Goal: Task Accomplishment & Management: Manage account settings

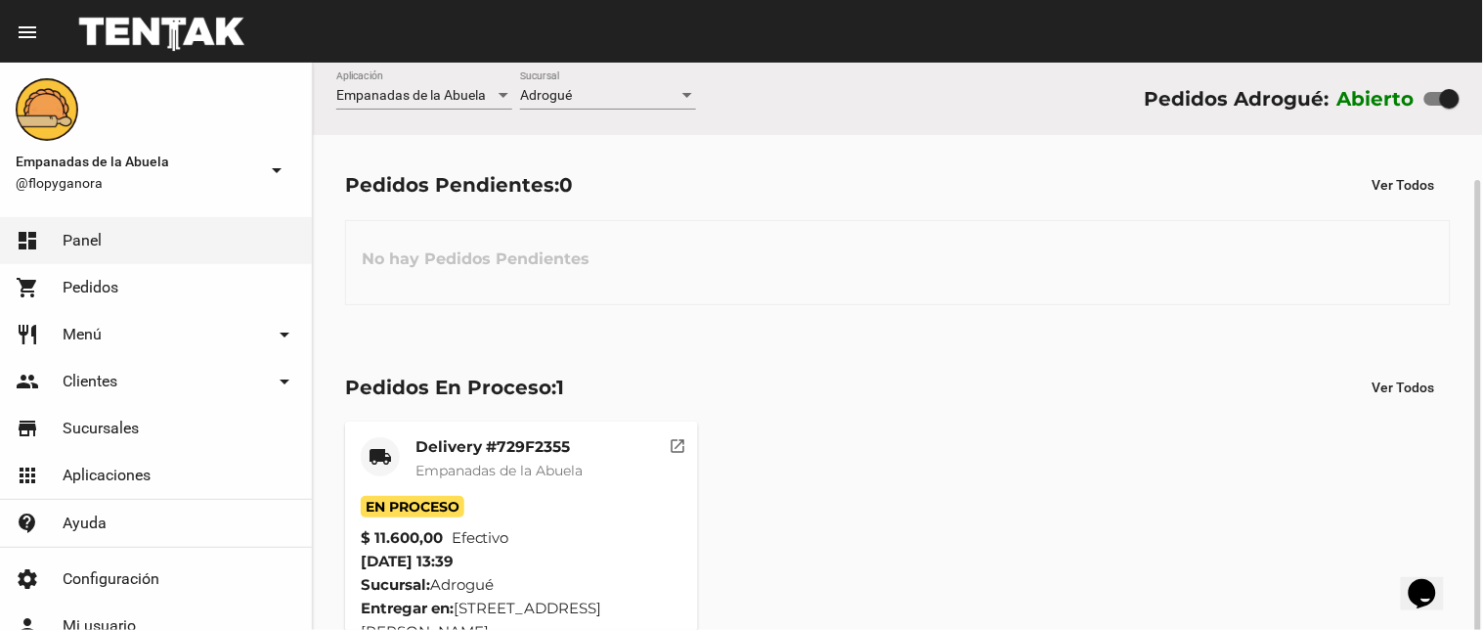
scroll to position [62, 0]
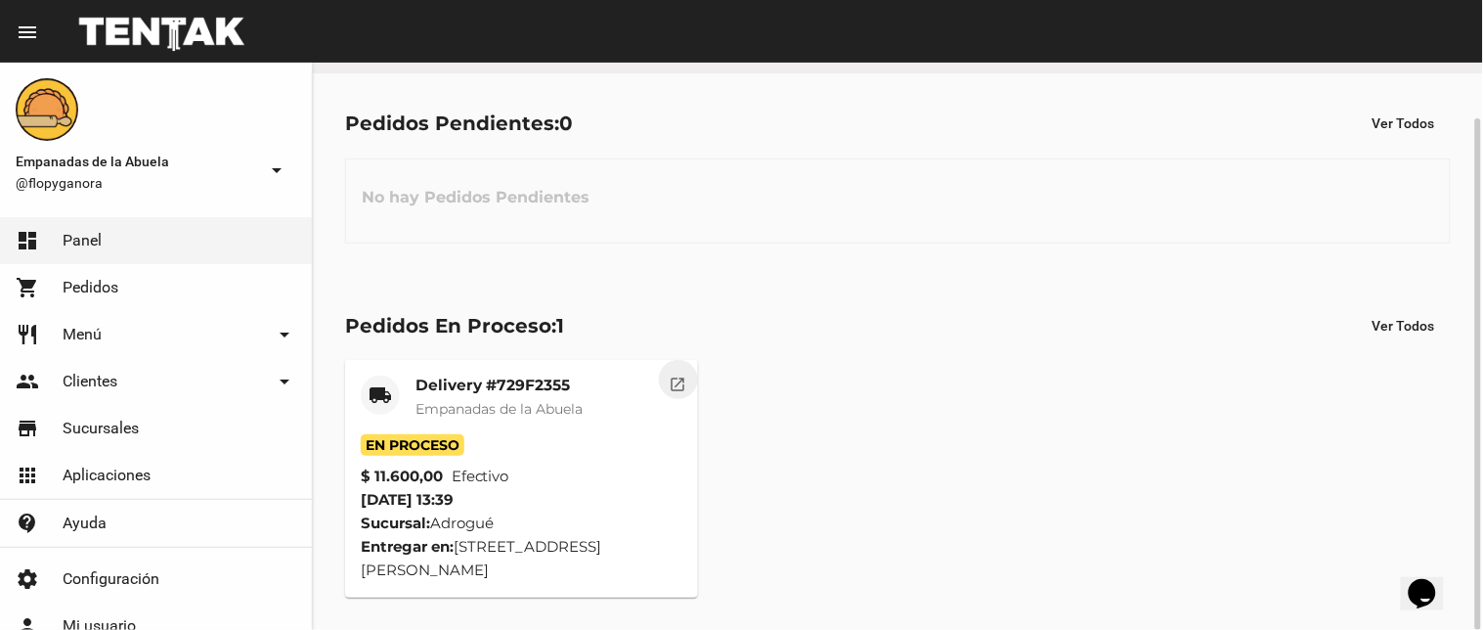
click at [670, 373] on mat-icon "open_in_new" at bounding box center [679, 381] width 18 height 18
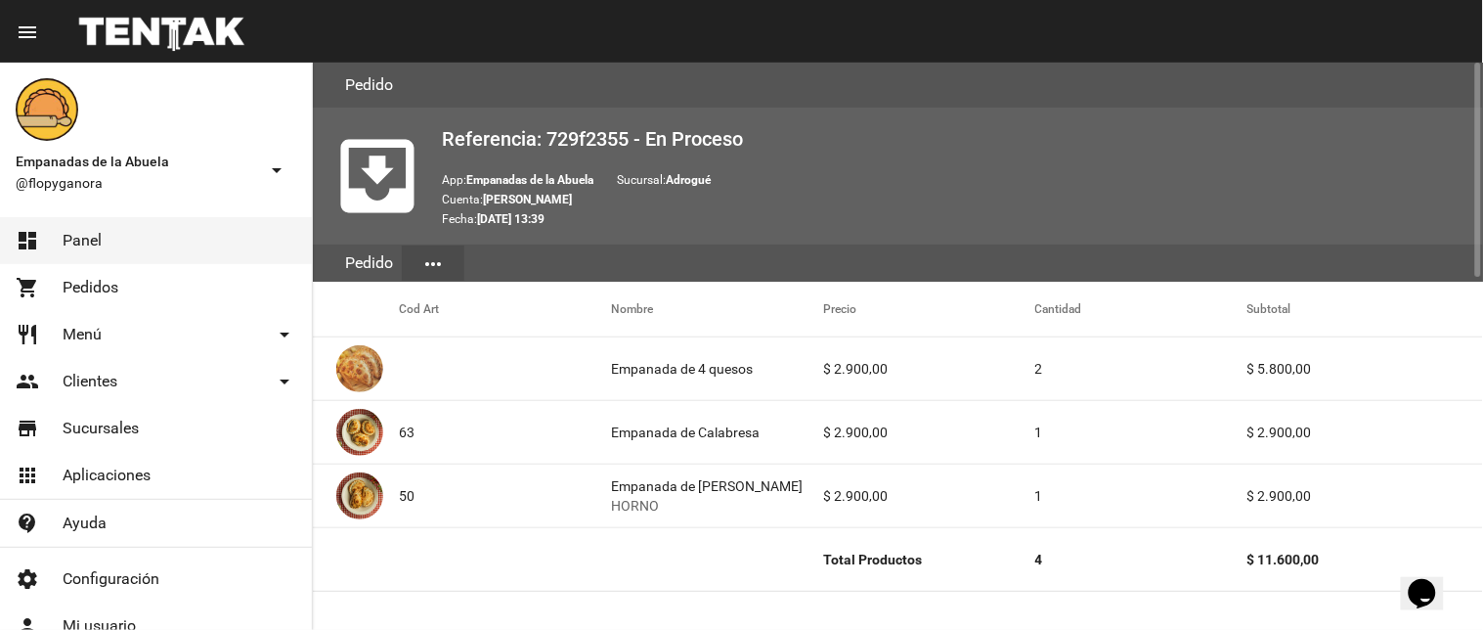
scroll to position [931, 0]
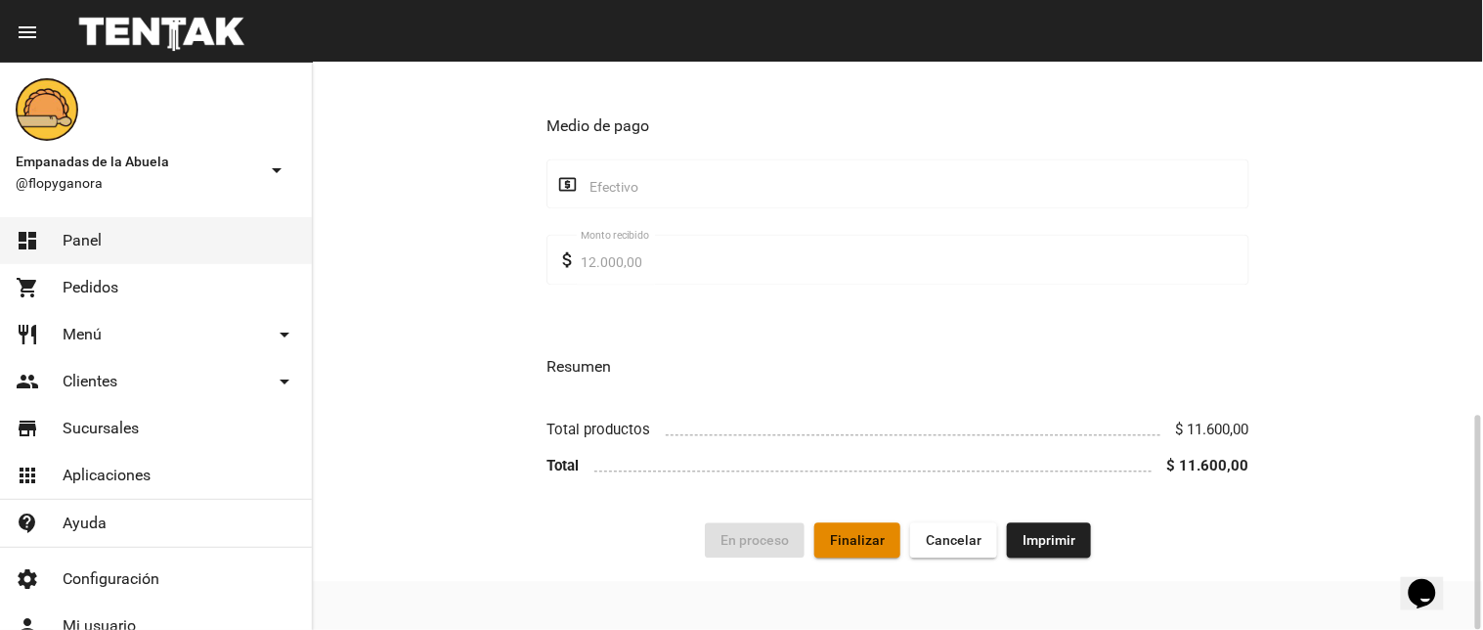
click at [870, 558] on button "Finalizar" at bounding box center [857, 540] width 86 height 35
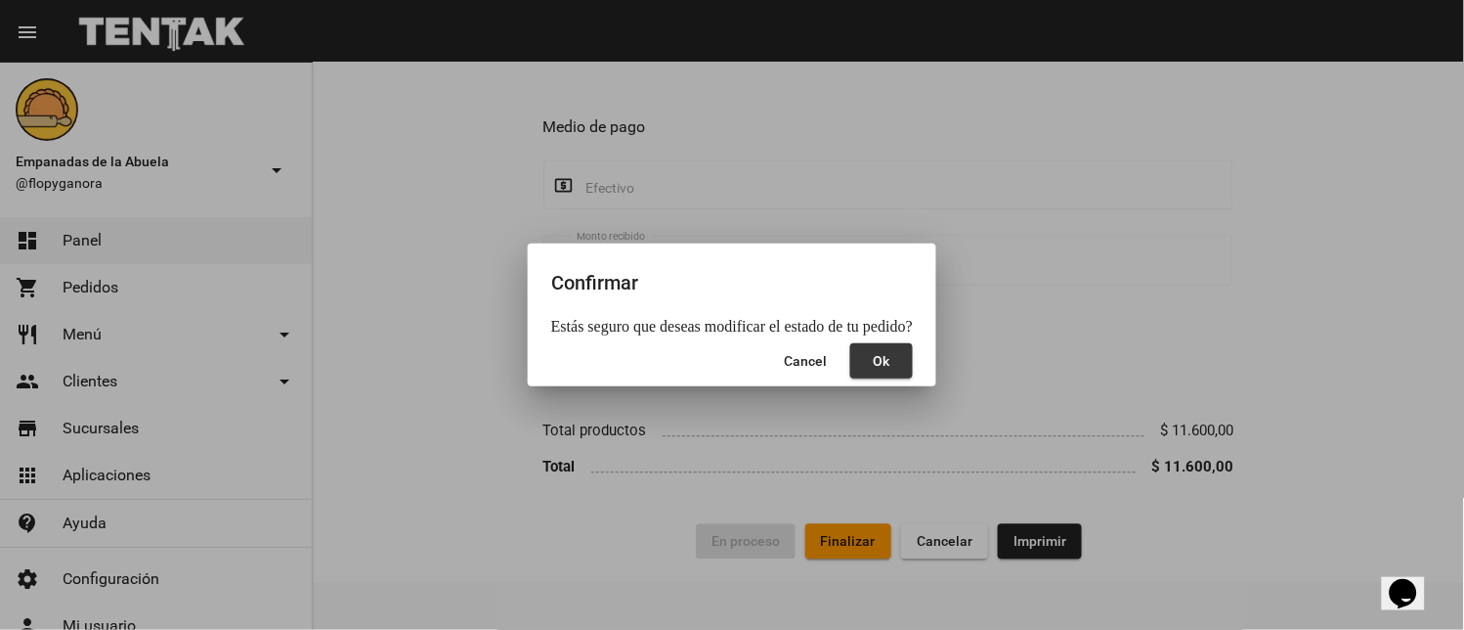
click at [874, 365] on span "Ok" at bounding box center [882, 361] width 17 height 16
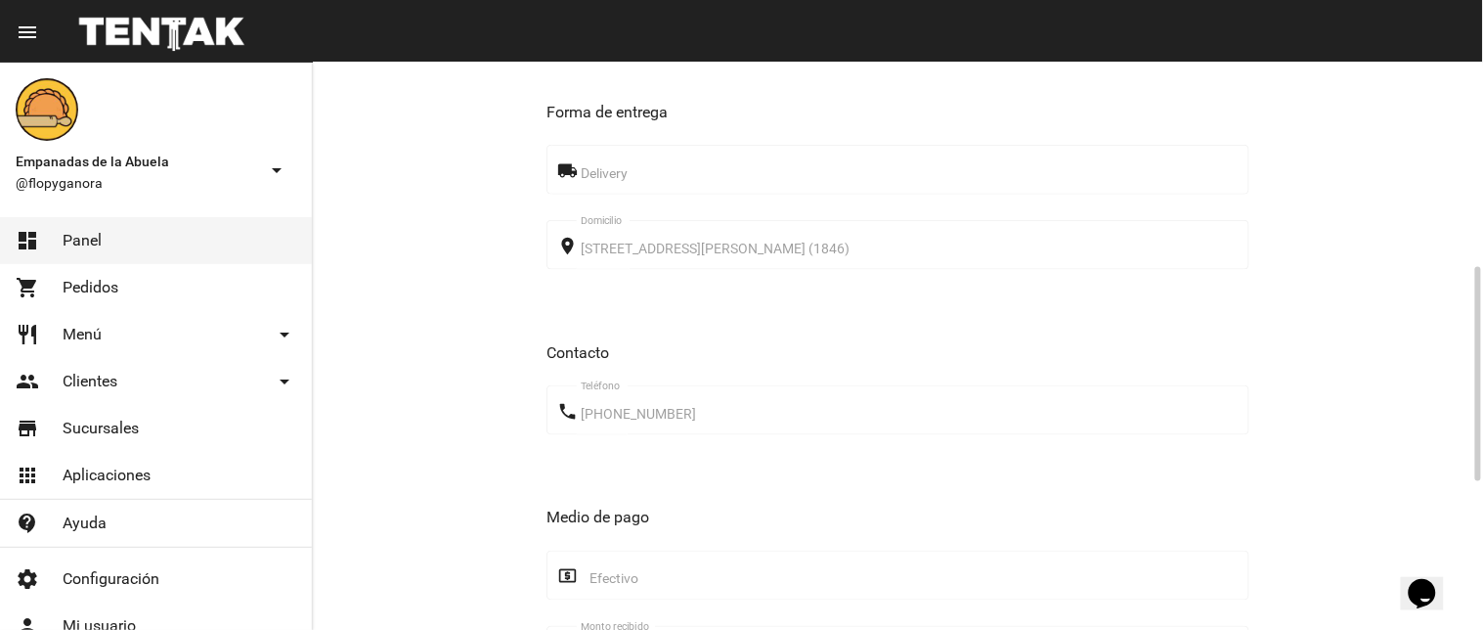
scroll to position [0, 0]
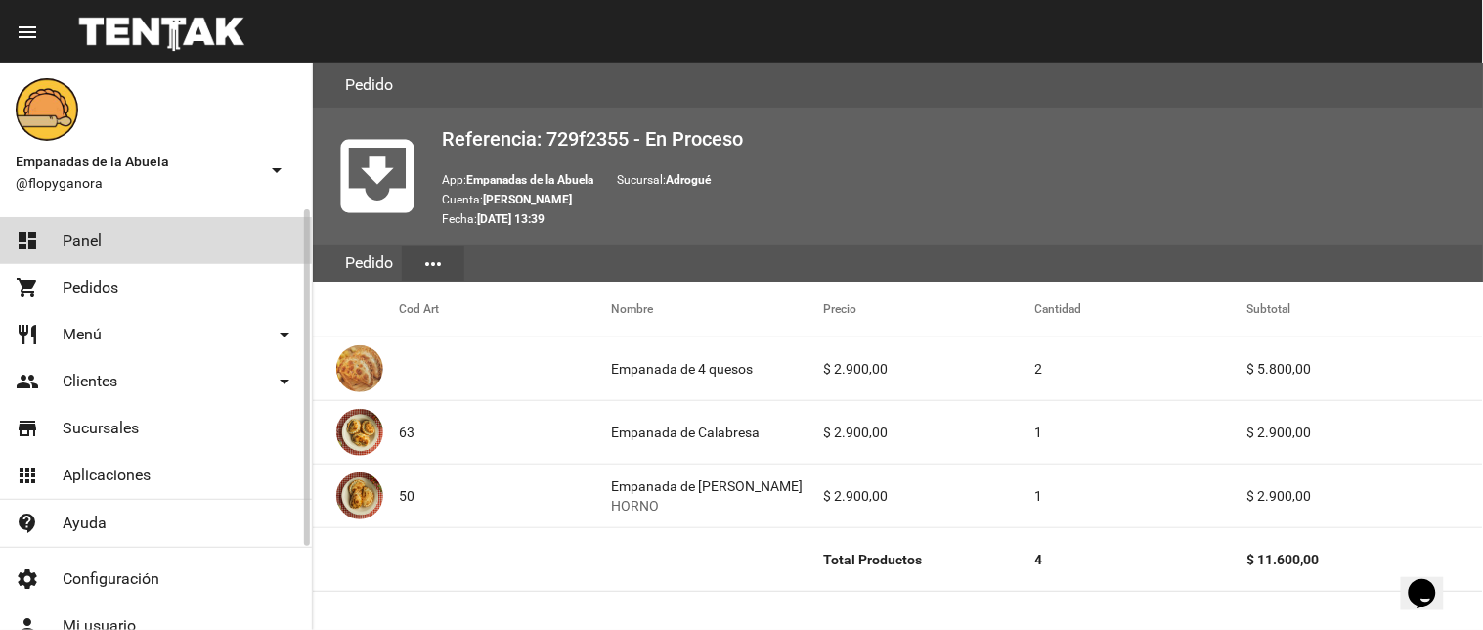
click at [128, 260] on link "dashboard Panel" at bounding box center [156, 240] width 312 height 47
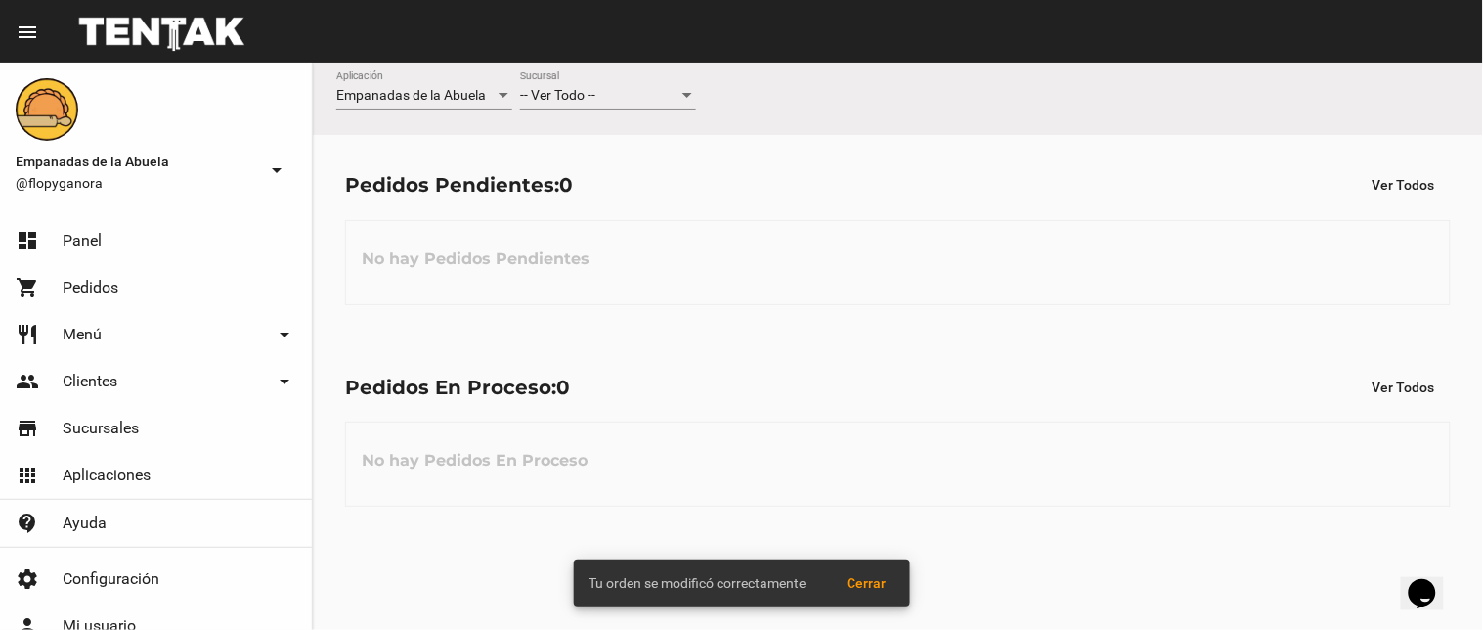
click at [648, 92] on div "-- Ver Todo --" at bounding box center [599, 96] width 158 height 16
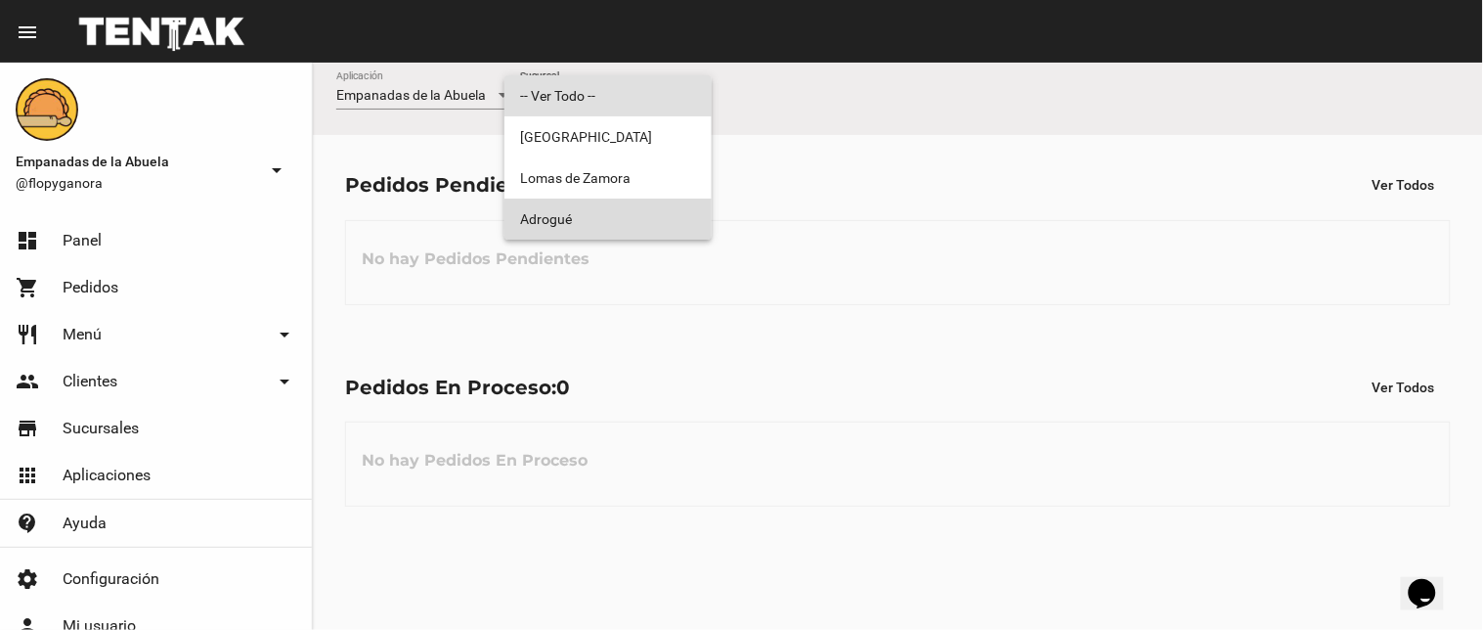
click at [623, 227] on span "Adrogué" at bounding box center [608, 218] width 176 height 41
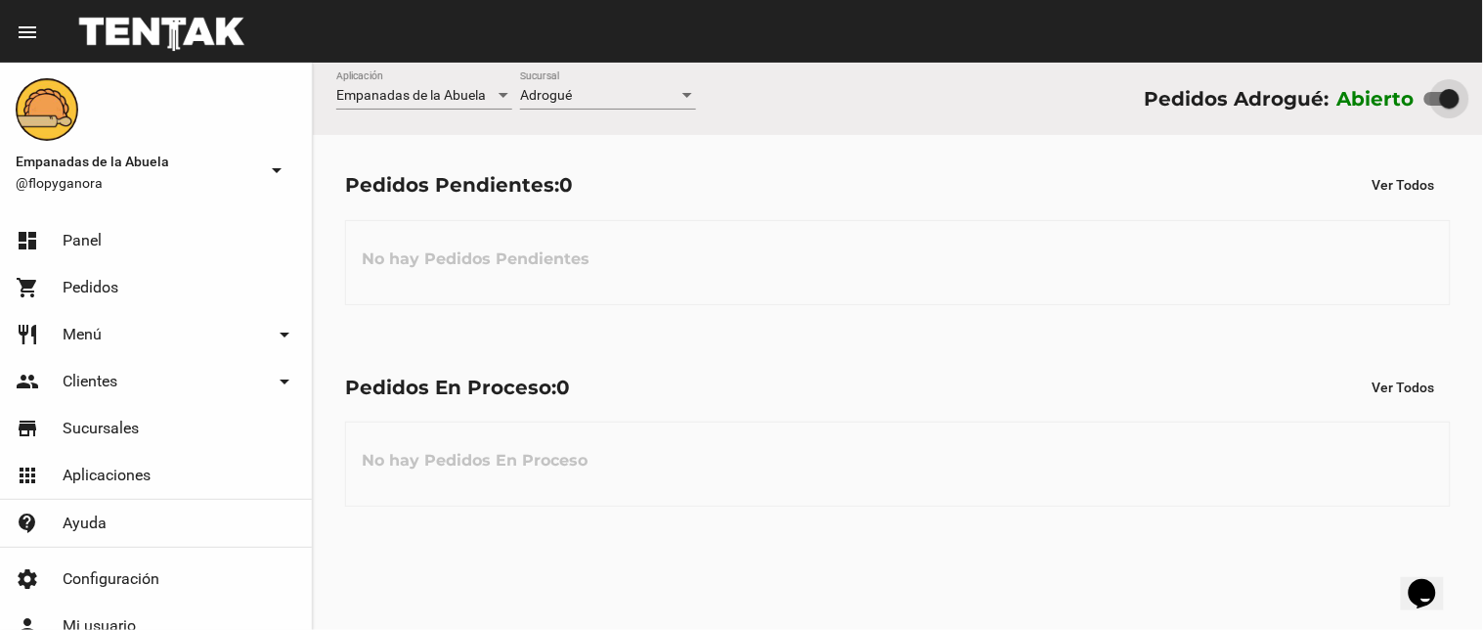
click at [1441, 102] on div at bounding box center [1450, 99] width 20 height 20
click at [1434, 106] on input "checkbox" at bounding box center [1433, 106] width 1 height 1
checkbox input "false"
